Goal: Navigation & Orientation: Understand site structure

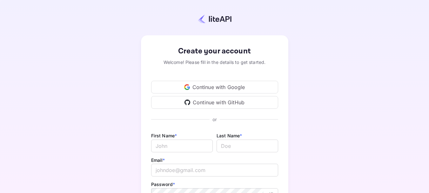
click at [221, 89] on div "Continue with Google" at bounding box center [214, 87] width 127 height 13
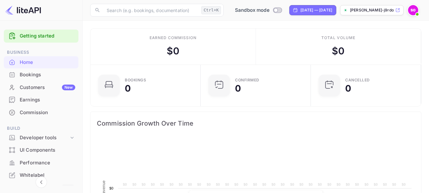
scroll to position [98, 102]
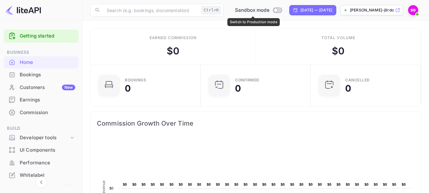
click at [270, 10] on input "Switch to Production mode" at bounding box center [275, 10] width 13 height 4
checkbox input "false"
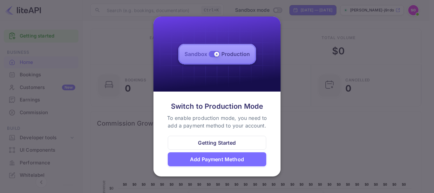
click at [306, 47] on div at bounding box center [217, 96] width 434 height 193
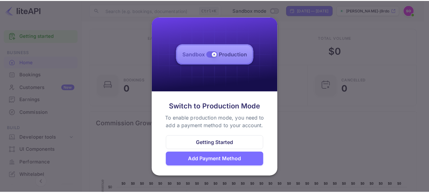
scroll to position [5, 5]
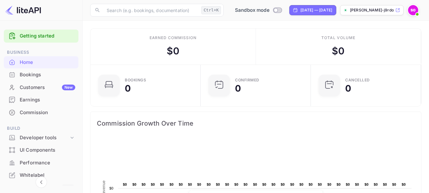
click at [415, 11] on img at bounding box center [413, 10] width 10 height 10
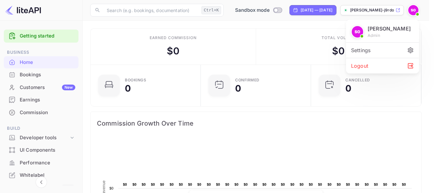
click at [415, 11] on div at bounding box center [217, 96] width 434 height 193
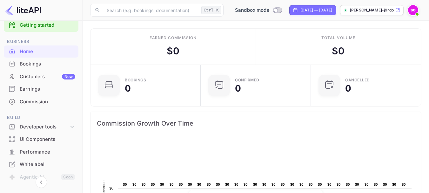
scroll to position [0, 0]
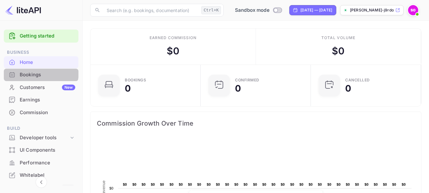
click at [40, 72] on div "Bookings" at bounding box center [48, 74] width 56 height 7
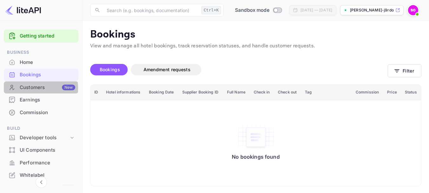
click at [34, 88] on div "Customers New" at bounding box center [48, 87] width 56 height 7
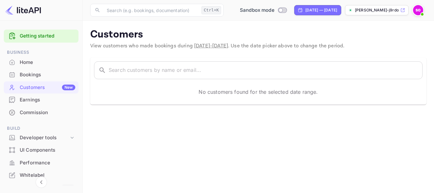
click at [33, 99] on div "Earnings" at bounding box center [48, 99] width 56 height 7
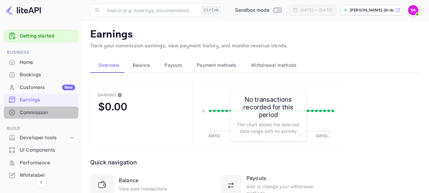
click at [37, 110] on div "Commission" at bounding box center [48, 112] width 56 height 7
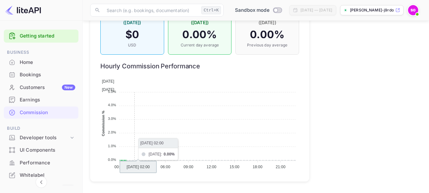
scroll to position [351, 0]
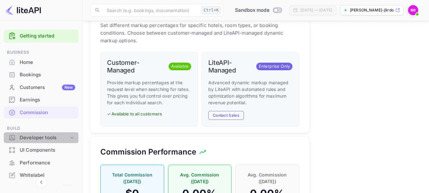
click at [51, 137] on div "Developer tools" at bounding box center [44, 137] width 49 height 7
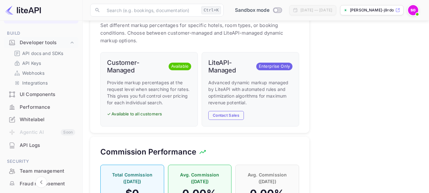
scroll to position [95, 0]
click at [40, 75] on p "Webhooks" at bounding box center [33, 72] width 22 height 7
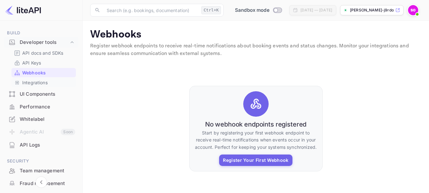
click at [41, 83] on p "Integrations" at bounding box center [34, 82] width 25 height 7
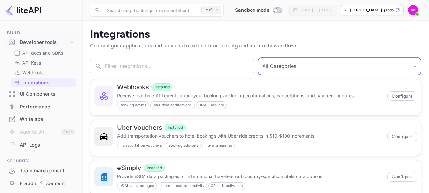
click at [295, 69] on select "All Categories Developer Tools Travel Services Payment Systems" at bounding box center [340, 66] width 164 height 18
click at [260, 57] on select "All Categories Developer Tools Travel Services Payment Systems" at bounding box center [340, 66] width 164 height 18
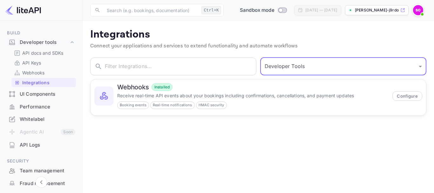
click at [293, 65] on select "All Categories Developer Tools Travel Services Payment Systems" at bounding box center [343, 66] width 166 height 18
select select "Travel Services"
click at [260, 57] on select "All Categories Developer Tools Travel Services Payment Systems" at bounding box center [343, 66] width 166 height 18
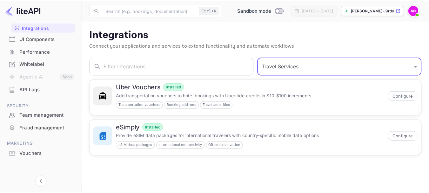
scroll to position [153, 0]
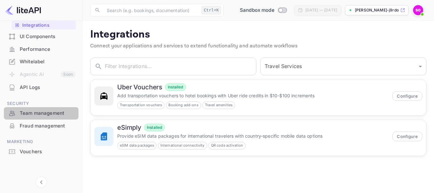
click at [45, 114] on div "Team management" at bounding box center [48, 113] width 56 height 7
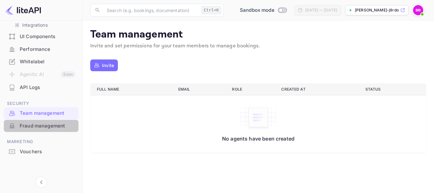
click at [49, 128] on div "Fraud management" at bounding box center [48, 125] width 56 height 7
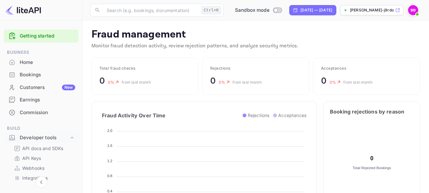
click at [40, 37] on link "Getting started" at bounding box center [48, 35] width 56 height 7
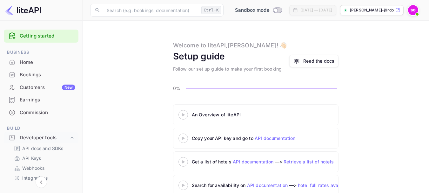
click at [184, 115] on icon at bounding box center [183, 114] width 22 height 3
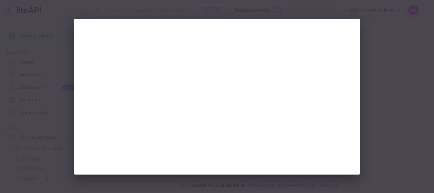
click at [377, 20] on div at bounding box center [217, 96] width 434 height 193
click at [61, 20] on div at bounding box center [217, 96] width 434 height 193
